Goal: Transaction & Acquisition: Obtain resource

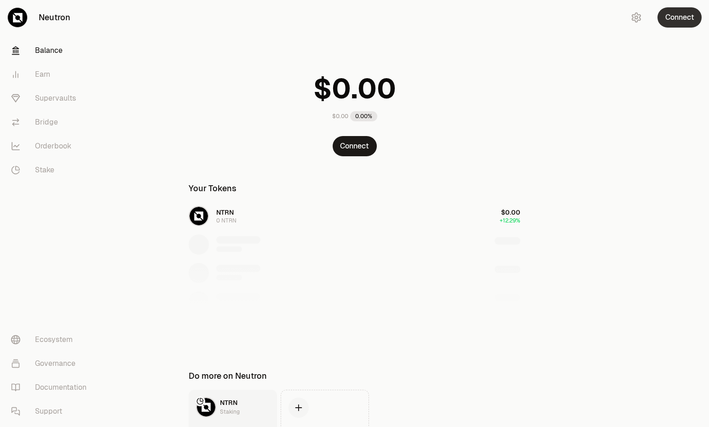
click at [677, 11] on button "Connect" at bounding box center [679, 17] width 44 height 20
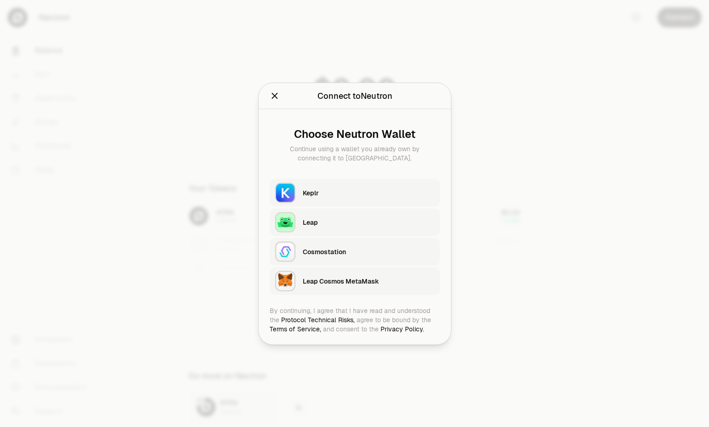
click at [329, 189] on div "Keplr" at bounding box center [368, 192] width 131 height 9
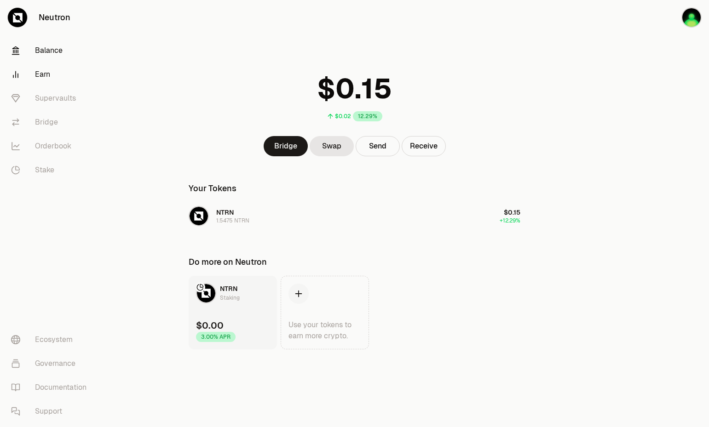
click at [39, 74] on link "Earn" at bounding box center [52, 75] width 96 height 24
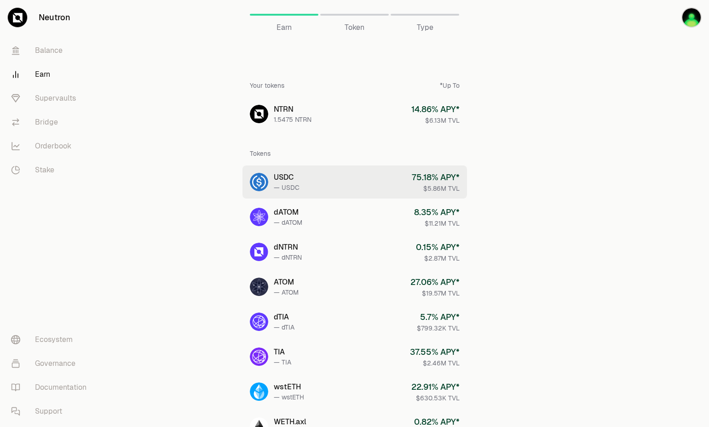
click at [327, 181] on link "USDC — USDC 75.18 % APY* $5.86M TVL" at bounding box center [354, 182] width 224 height 33
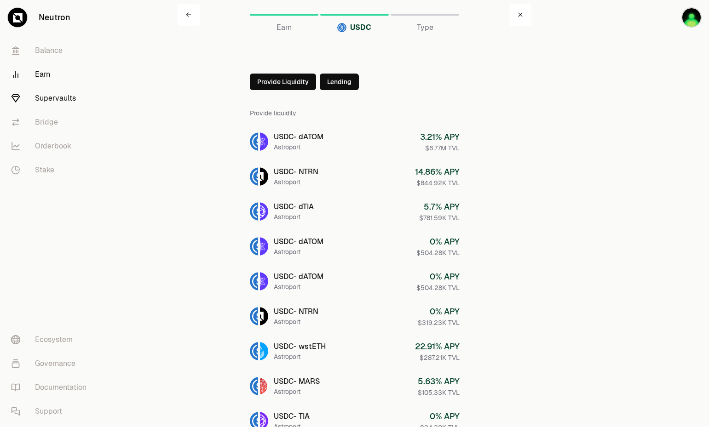
click at [46, 98] on link "Supervaults" at bounding box center [52, 98] width 96 height 24
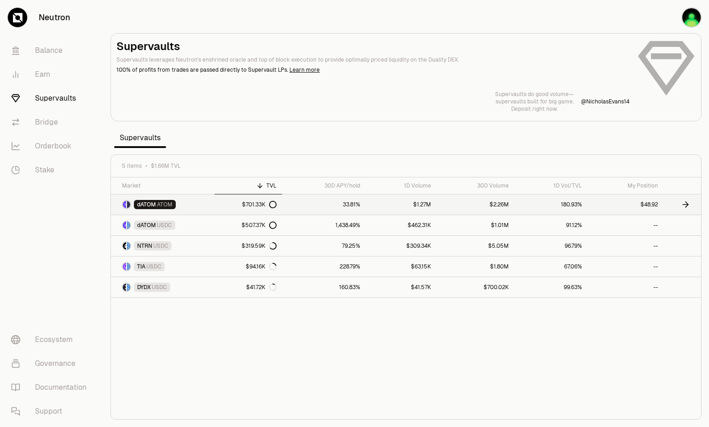
click at [302, 203] on link "33.81%" at bounding box center [324, 204] width 84 height 20
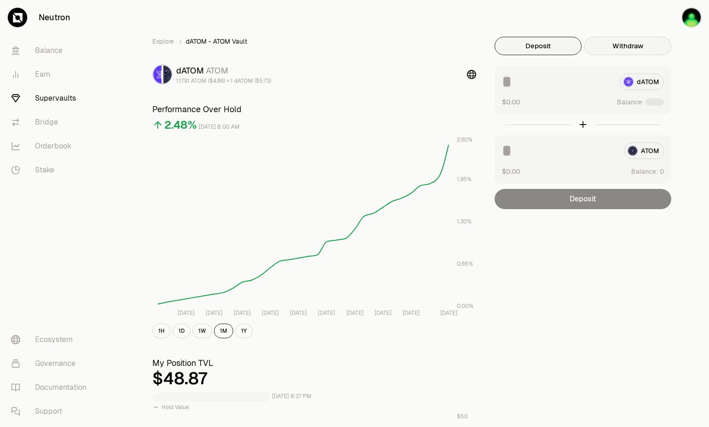
click at [624, 46] on button "Withdraw" at bounding box center [627, 46] width 87 height 18
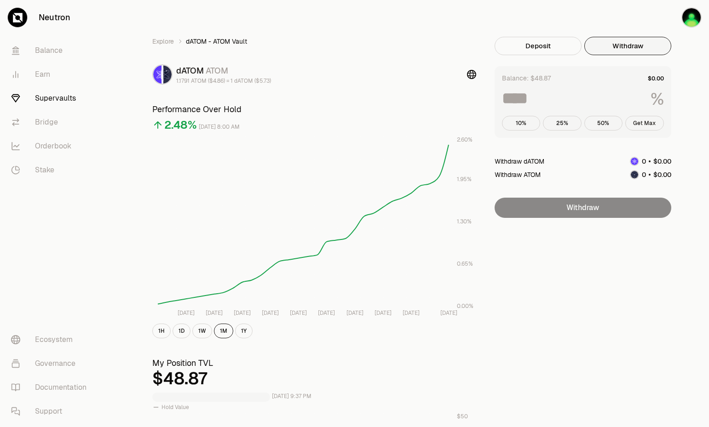
click at [650, 123] on button "Get Max" at bounding box center [644, 123] width 39 height 15
type input "***"
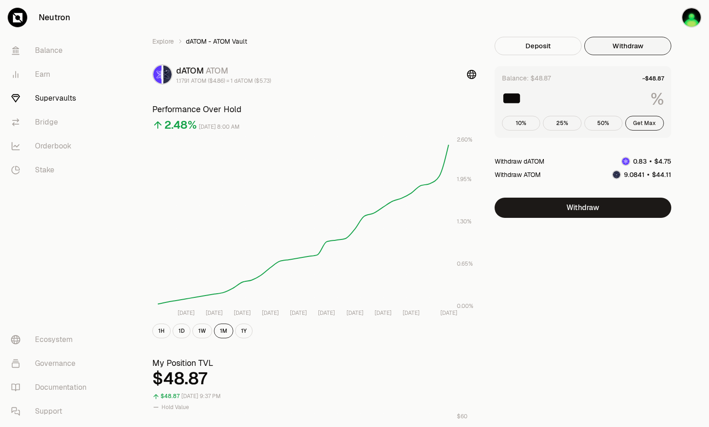
click at [650, 123] on button "Get Max" at bounding box center [644, 123] width 39 height 15
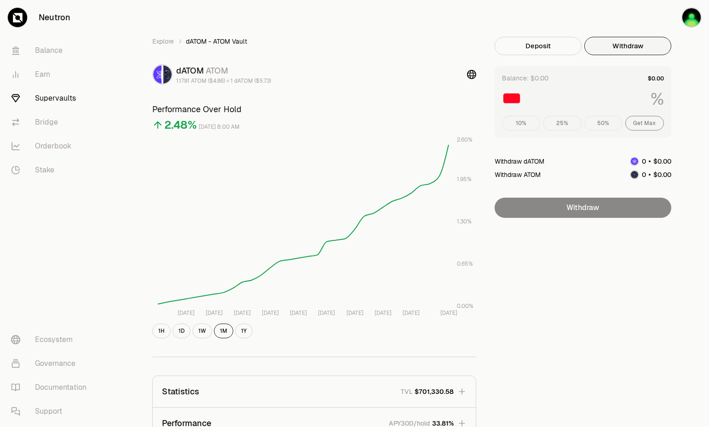
click at [658, 308] on div "Explore dATOM - ATOM Vault dATOM ATOM 1.1791 ATOM ($4.86) = 1 dATOM ($5.73) Per…" at bounding box center [406, 300] width 530 height 527
click at [572, 302] on div "Explore dATOM - ATOM Vault dATOM ATOM 1.1791 ATOM ($4.86) = 1 dATOM ($5.73) Per…" at bounding box center [406, 300] width 530 height 527
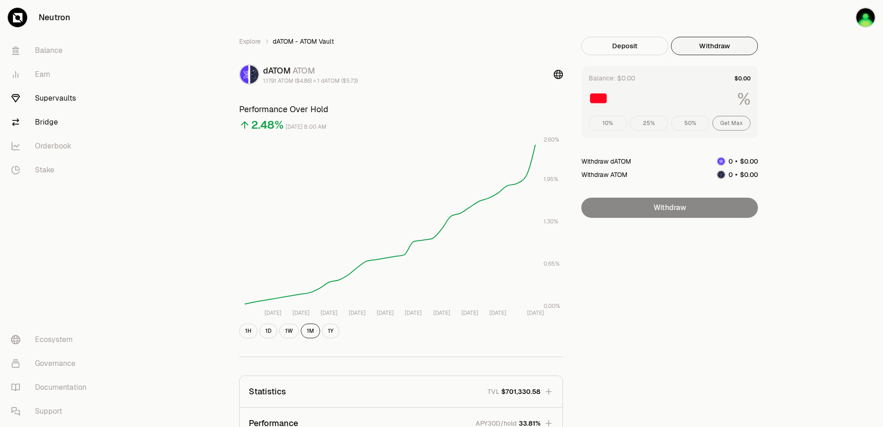
click at [52, 114] on link "Bridge" at bounding box center [52, 122] width 96 height 24
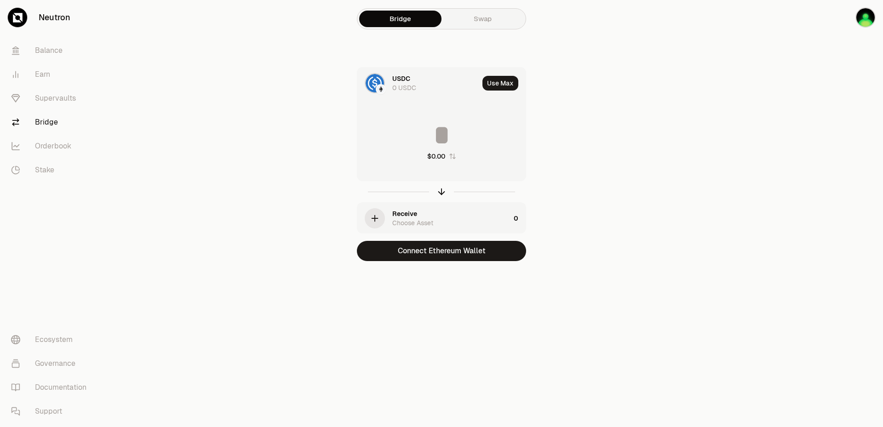
click at [402, 83] on div "USDC" at bounding box center [401, 78] width 18 height 9
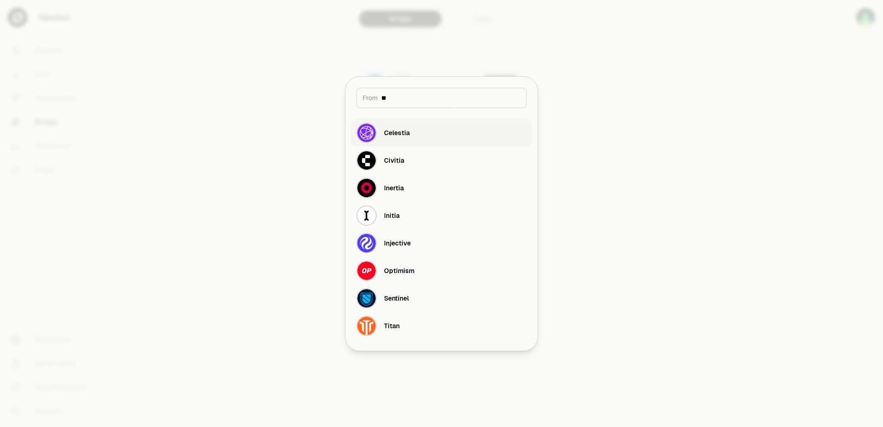
type input "**"
click at [399, 126] on div "Celestia" at bounding box center [382, 133] width 53 height 20
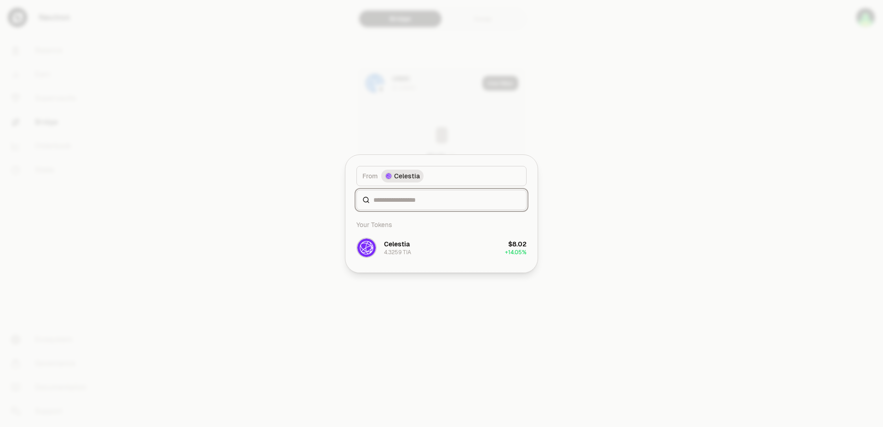
click at [417, 202] on input at bounding box center [446, 199] width 147 height 9
click at [388, 247] on div "Celestia" at bounding box center [397, 244] width 26 height 9
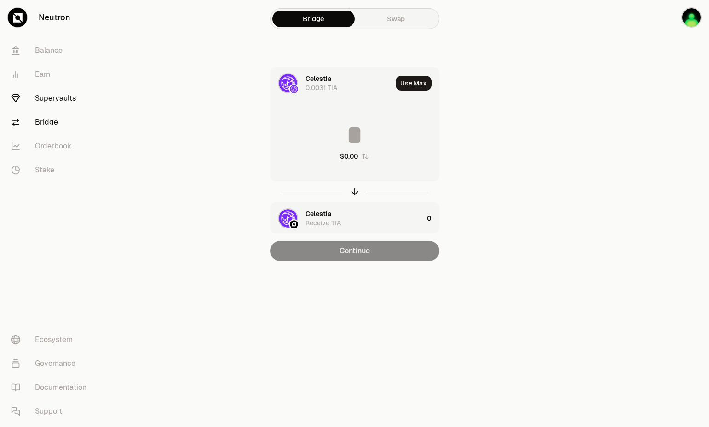
click at [46, 100] on link "Supervaults" at bounding box center [52, 98] width 96 height 24
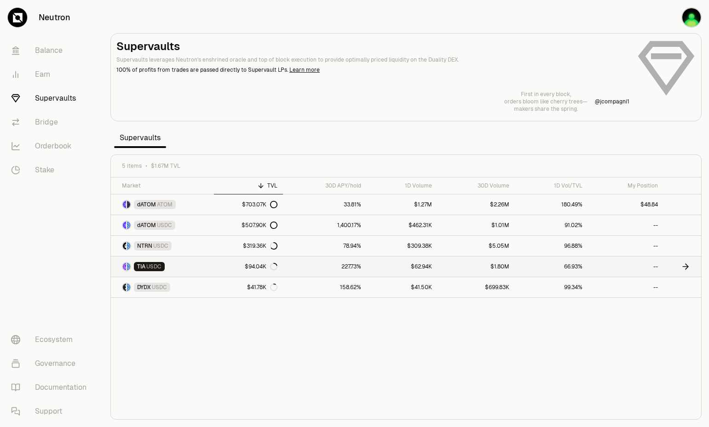
click at [313, 263] on link "227.73%" at bounding box center [325, 267] width 84 height 20
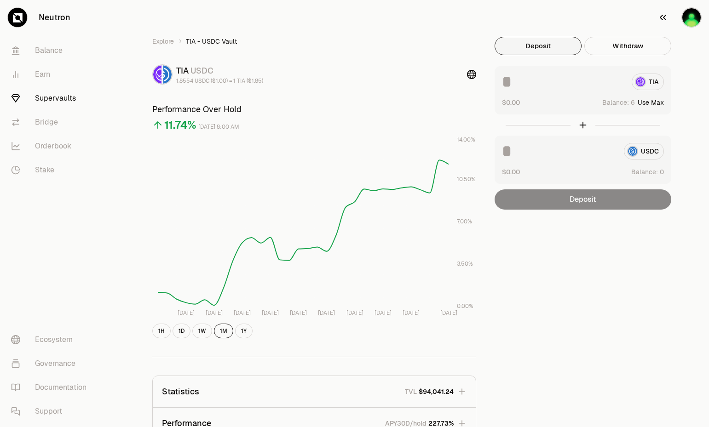
click at [679, 11] on button "button" at bounding box center [679, 17] width 59 height 35
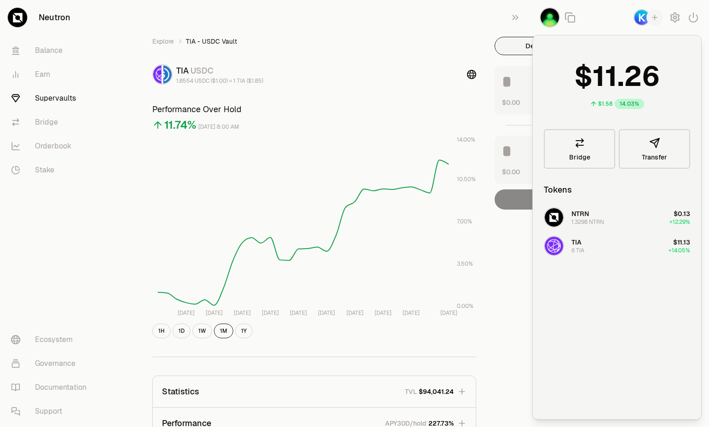
click at [399, 21] on div "Explore TIA - USDC Vault TIA USDC 1.8554 USDC ($1.00) = 1 TIA ($1.85) Performan…" at bounding box center [406, 300] width 552 height 601
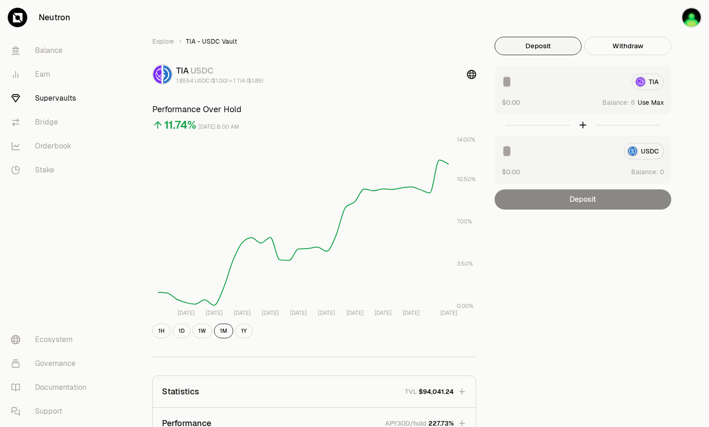
click at [657, 101] on button "Use Max" at bounding box center [650, 102] width 26 height 9
type input "*"
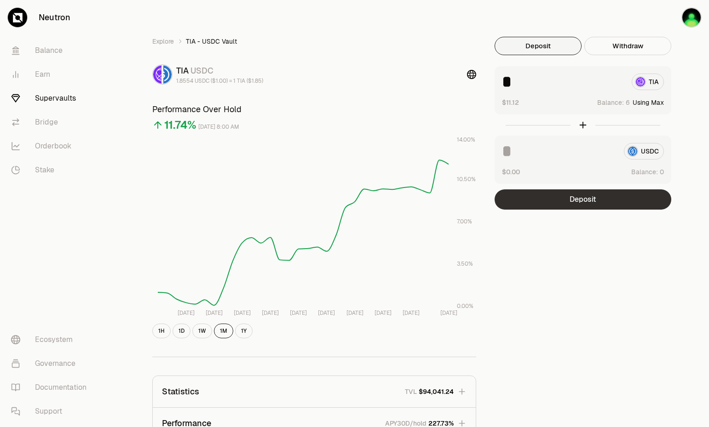
click at [589, 200] on button "Deposit" at bounding box center [582, 199] width 177 height 20
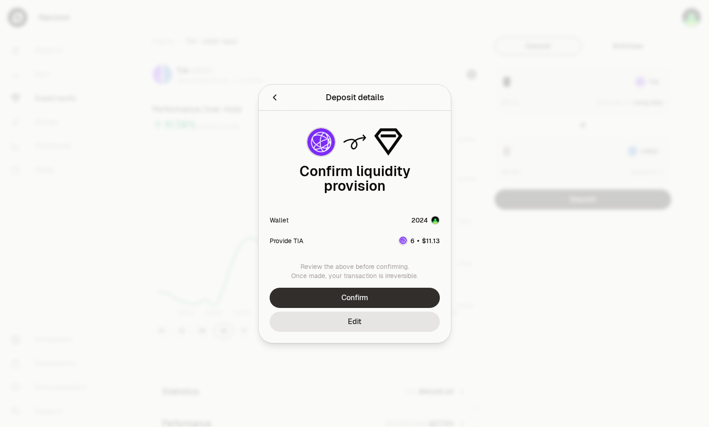
click at [417, 292] on button "Confirm" at bounding box center [354, 298] width 170 height 20
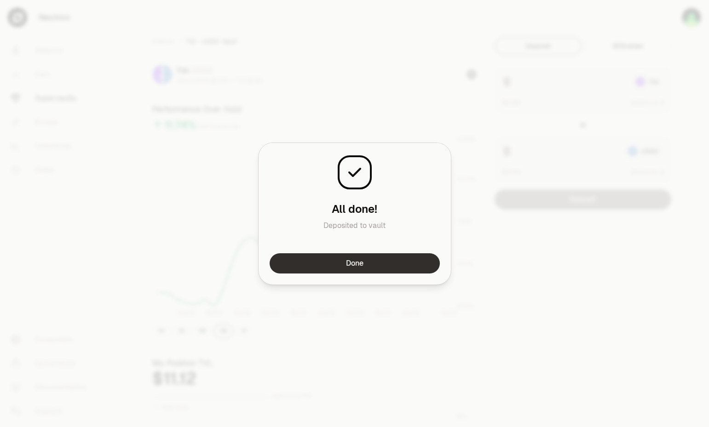
click at [375, 263] on button "Done" at bounding box center [354, 263] width 170 height 20
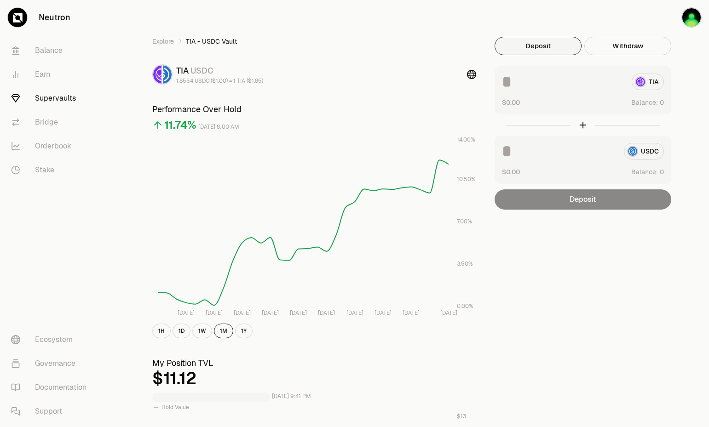
click at [63, 97] on link "Supervaults" at bounding box center [52, 98] width 96 height 24
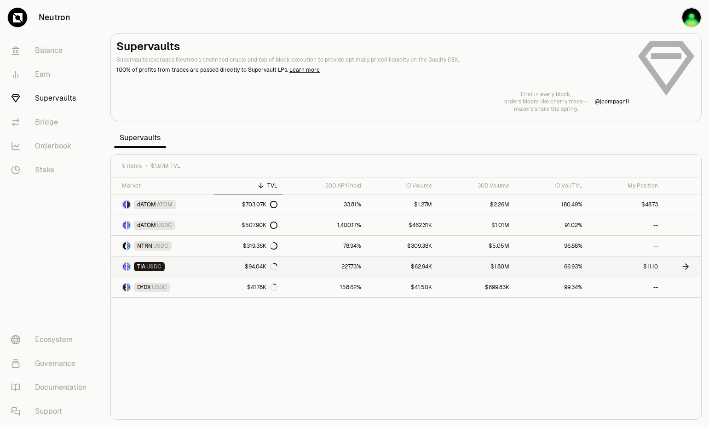
click at [426, 269] on link "$62.94K" at bounding box center [401, 267] width 71 height 20
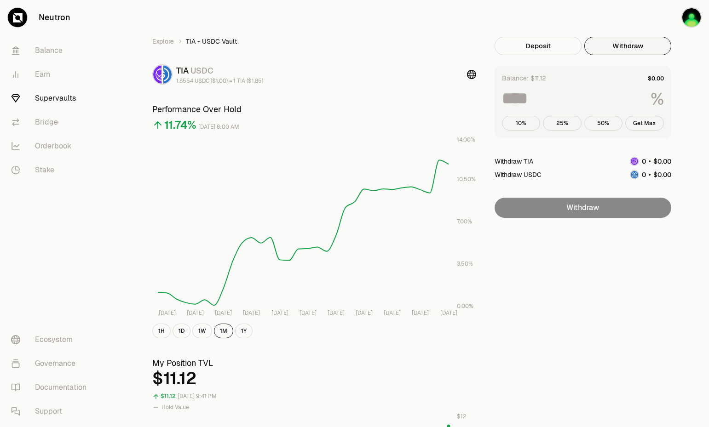
click at [642, 51] on button "Withdraw" at bounding box center [627, 46] width 87 height 18
click at [649, 121] on button "Get Max" at bounding box center [644, 123] width 39 height 15
type input "***"
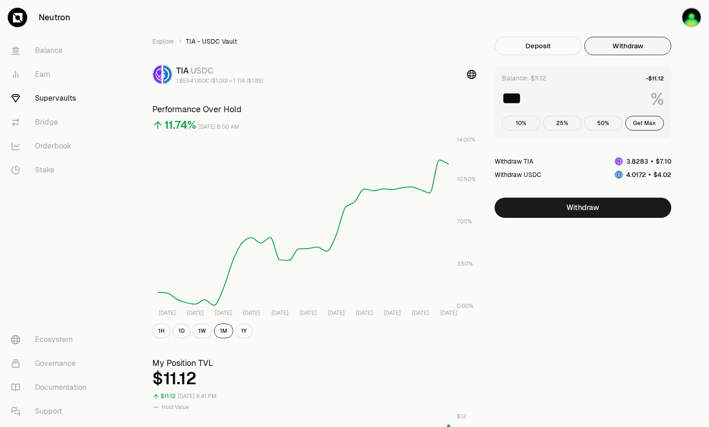
click at [649, 121] on button "Get Max" at bounding box center [644, 123] width 39 height 15
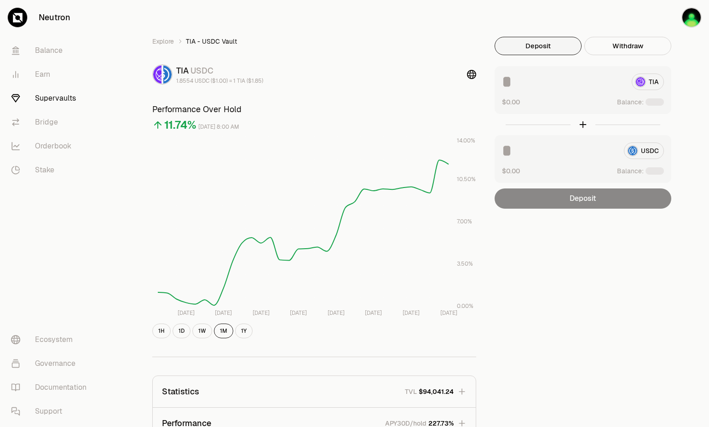
click at [63, 94] on link "Supervaults" at bounding box center [52, 98] width 96 height 24
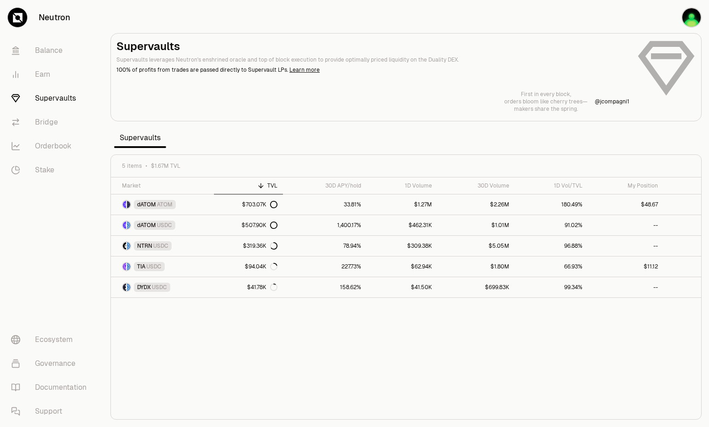
click at [571, 350] on div "Market TVL 30D APY/hold 1D Volume 30D Volume 1D Vol/TVL My Position dATOM ATOM …" at bounding box center [406, 298] width 590 height 242
click at [55, 54] on link "Balance" at bounding box center [52, 51] width 96 height 24
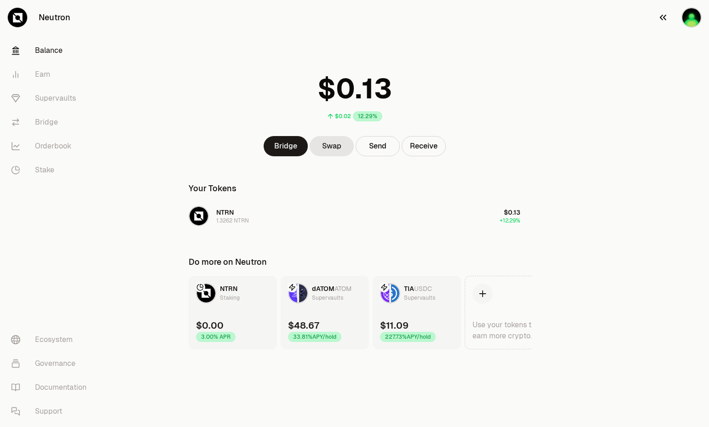
click at [684, 15] on img "button" at bounding box center [691, 17] width 20 height 20
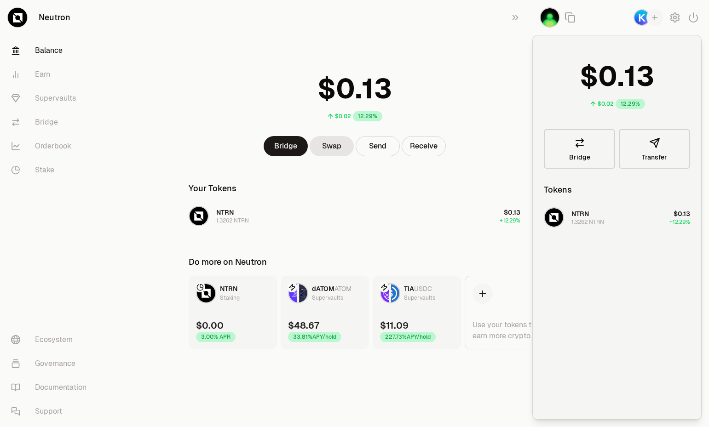
click at [547, 15] on img "button" at bounding box center [549, 17] width 20 height 20
click at [516, 71] on div "$0.02 12.29%" at bounding box center [354, 95] width 354 height 72
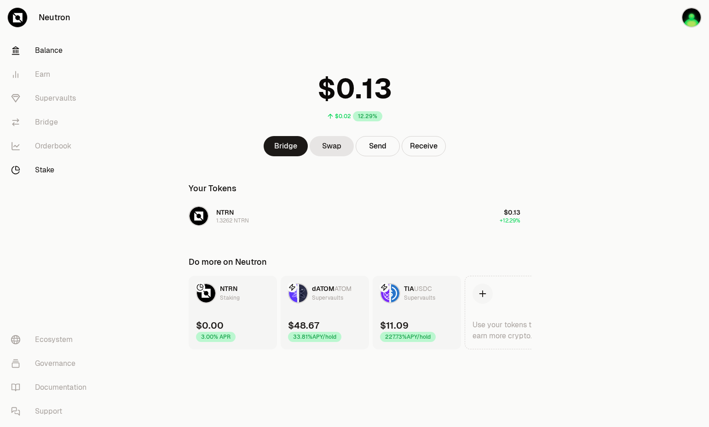
click at [49, 178] on link "Stake" at bounding box center [52, 170] width 96 height 24
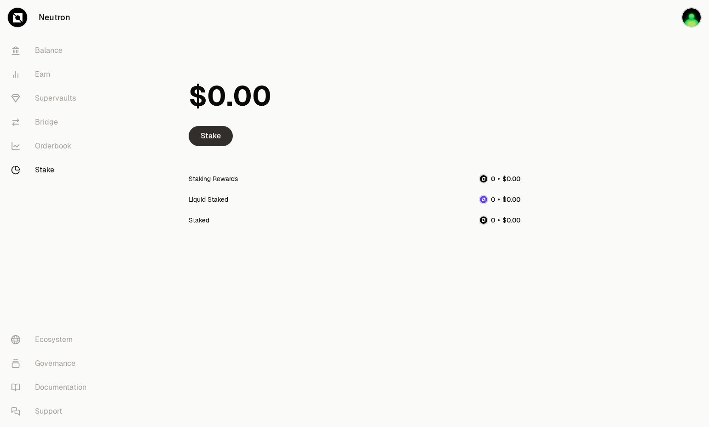
click at [215, 133] on link "Stake" at bounding box center [211, 136] width 44 height 20
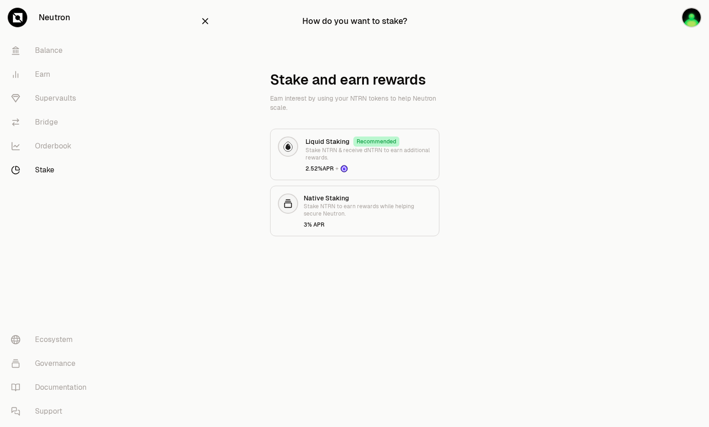
click at [206, 25] on icon "button" at bounding box center [205, 21] width 10 height 10
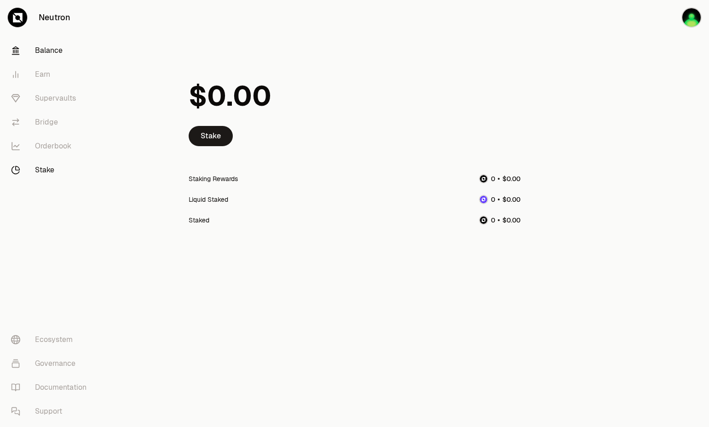
click at [44, 52] on link "Balance" at bounding box center [52, 51] width 96 height 24
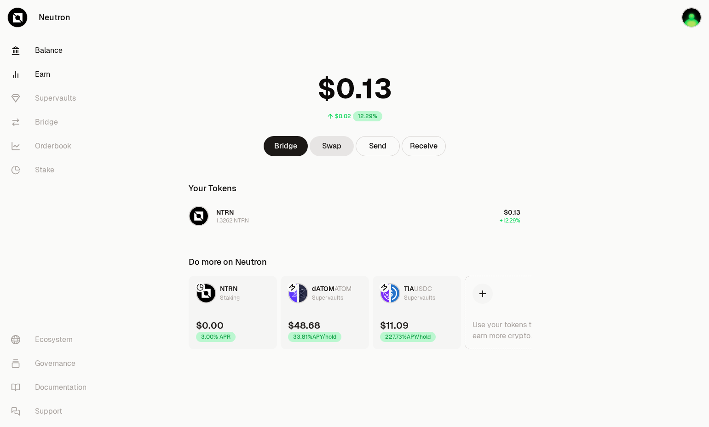
click at [37, 74] on link "Earn" at bounding box center [52, 75] width 96 height 24
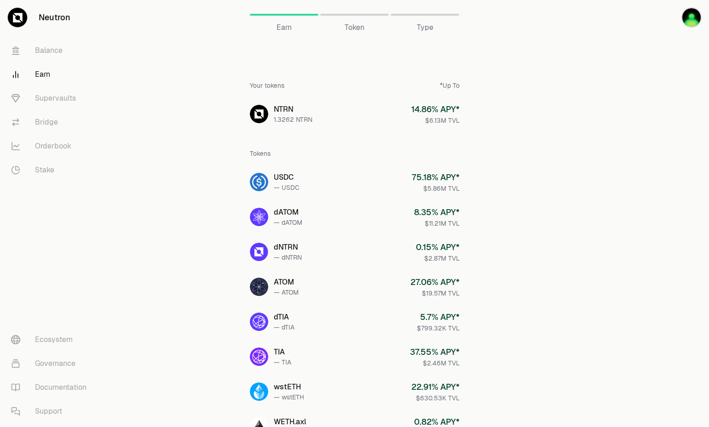
click at [357, 27] on span "Token" at bounding box center [354, 27] width 20 height 11
click at [360, 17] on div "Token" at bounding box center [354, 15] width 69 height 22
